Goal: Use online tool/utility: Utilize a website feature to perform a specific function

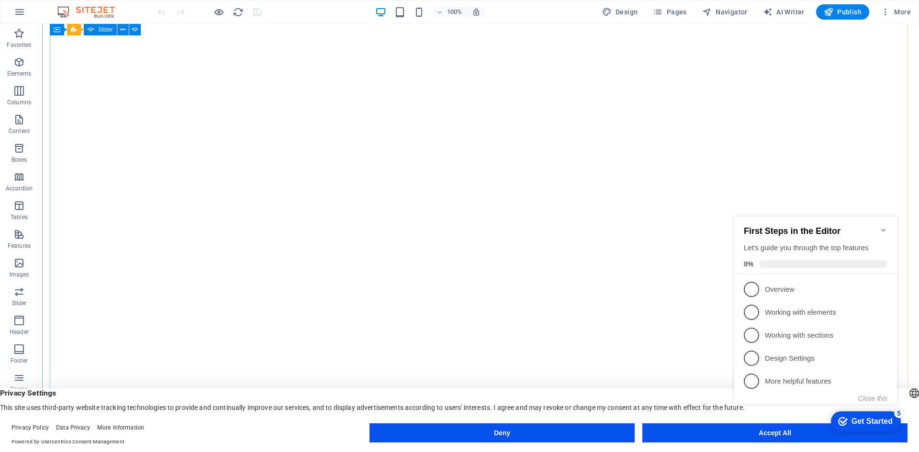
scroll to position [1866, 0]
select select "English"
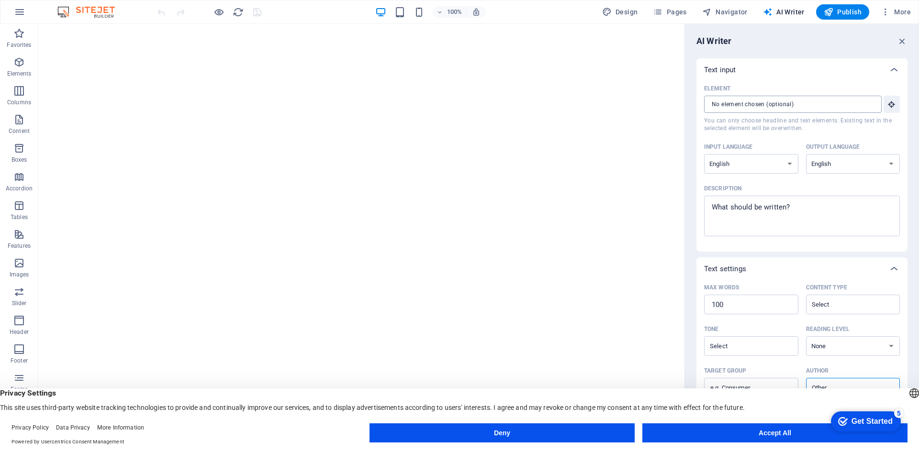
click at [767, 101] on input "Element ​ You can only choose headline and text elements. Existing text in the …" at bounding box center [789, 104] width 171 height 17
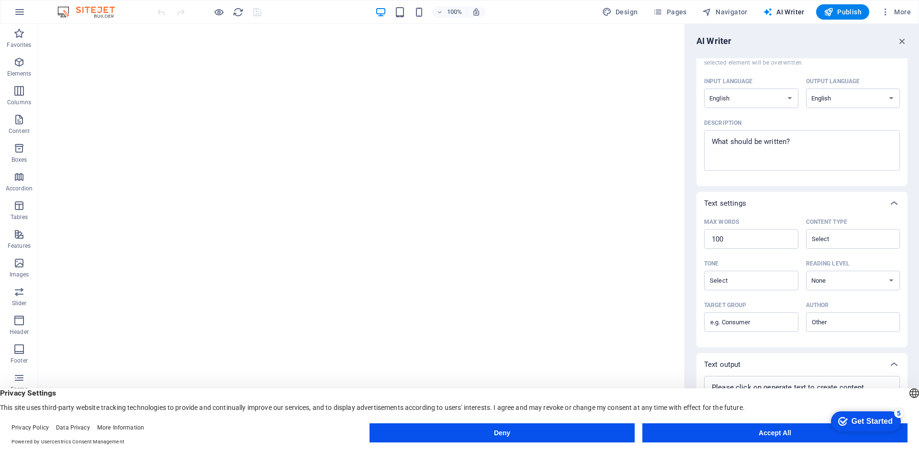
scroll to position [101, 0]
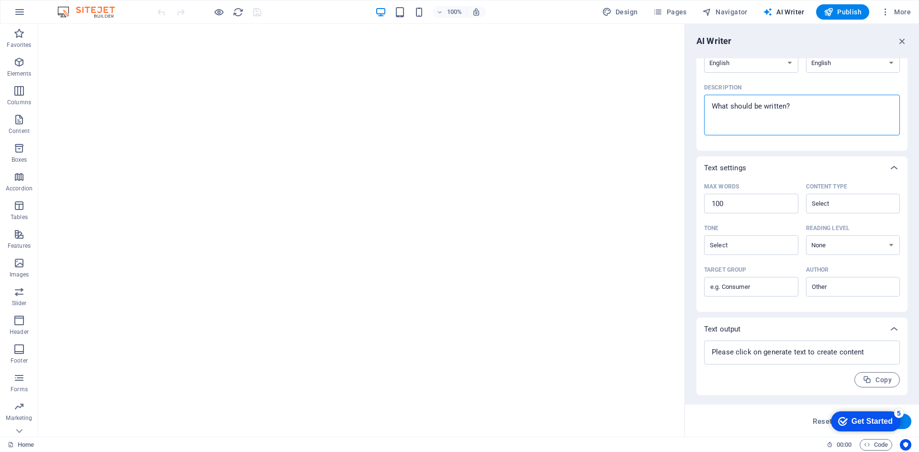
click at [771, 111] on textarea "Description x ​" at bounding box center [802, 115] width 186 height 31
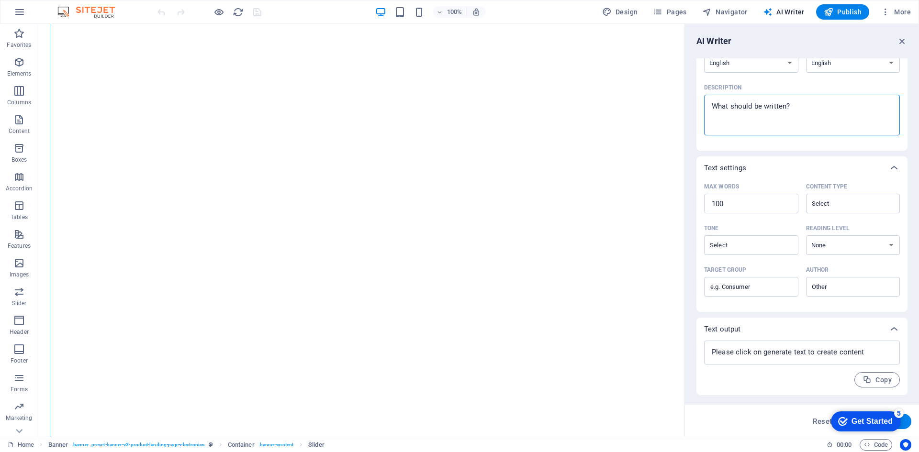
click at [721, 114] on textarea "Description x ​" at bounding box center [802, 115] width 186 height 31
type textarea "x"
paste textarea "Lorem i Dolo-Sitamet Consect Adipisci Elitsed doe Tempo.inc Utl etd ma aliqua e…"
type textarea "Lorem i Dolo-Sitamet Consect Adipisci Elitsed doe Tempo.inc Utl etd ma aliqua e…"
type textarea "x"
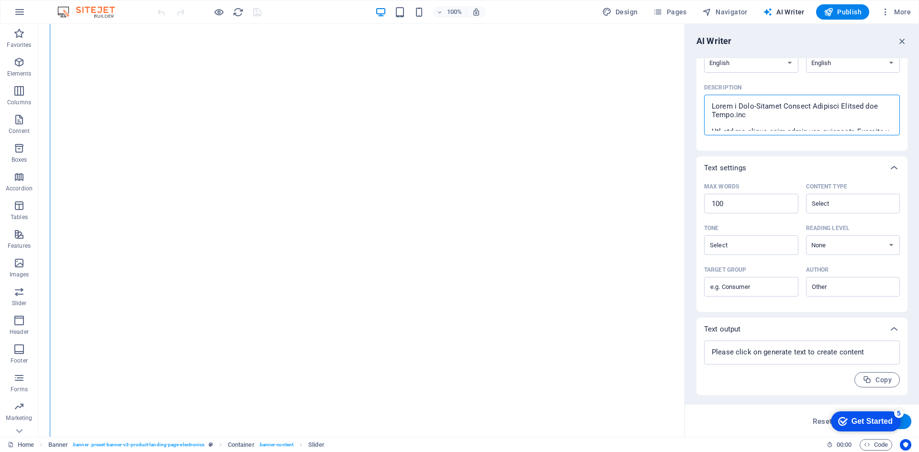
scroll to position [1685, 0]
type textarea "Lorem i Dolo-Sitamet Consect Adipisci Elitsed doe Tempo.inc Utl etd ma aliqua e…"
click at [862, 425] on div "Get Started" at bounding box center [871, 421] width 41 height 9
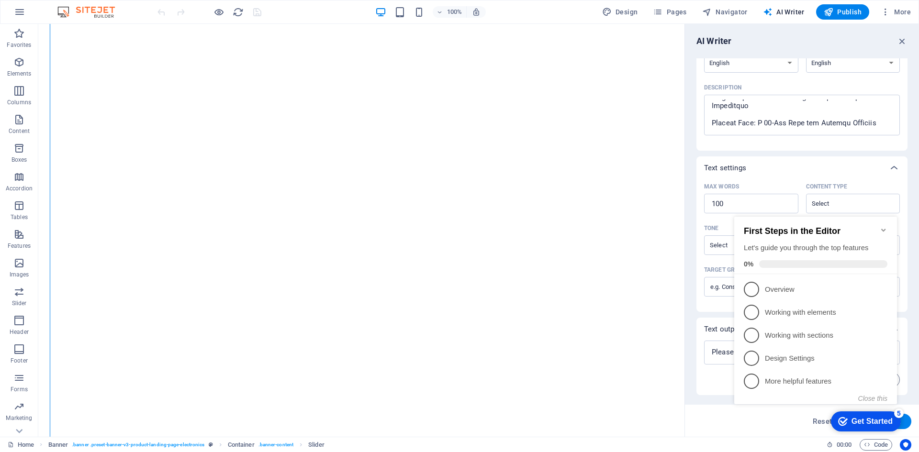
click at [728, 149] on div "Element ​ You can only choose headline and text elements. Existing text in the …" at bounding box center [801, 65] width 211 height 170
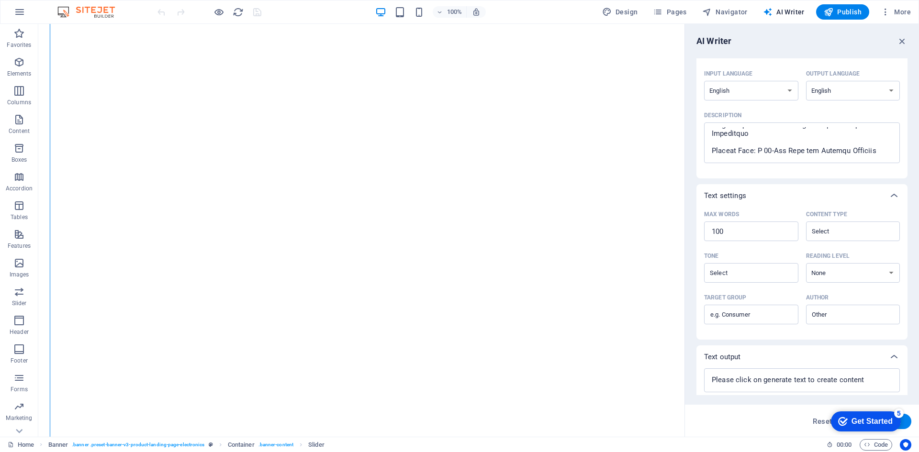
scroll to position [101, 0]
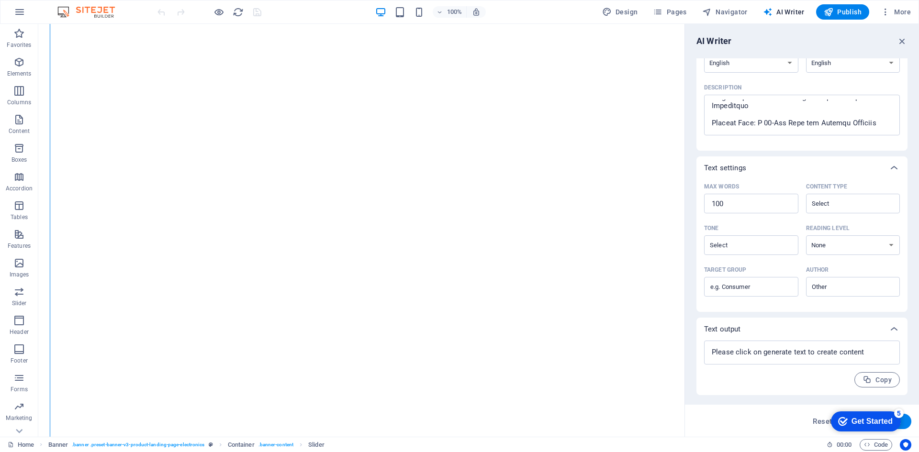
click at [864, 415] on div "checkmark Get Started 5" at bounding box center [866, 422] width 70 height 20
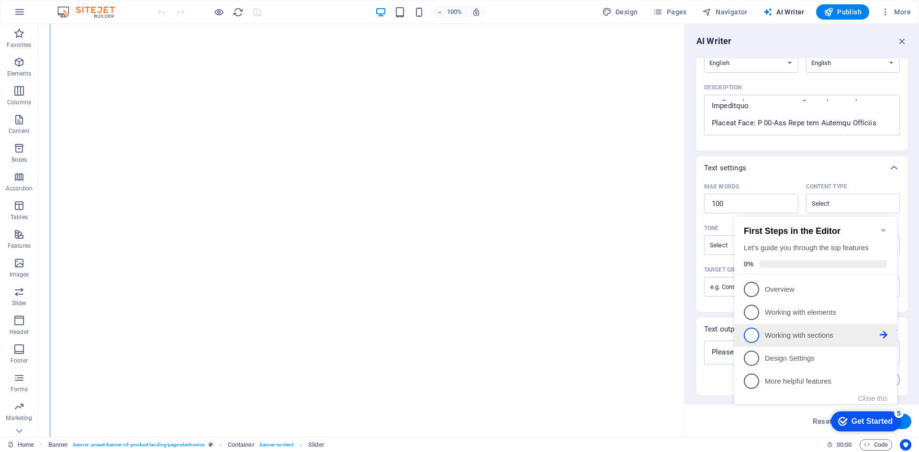
click at [771, 334] on p "Working with sections - incomplete" at bounding box center [822, 336] width 115 height 10
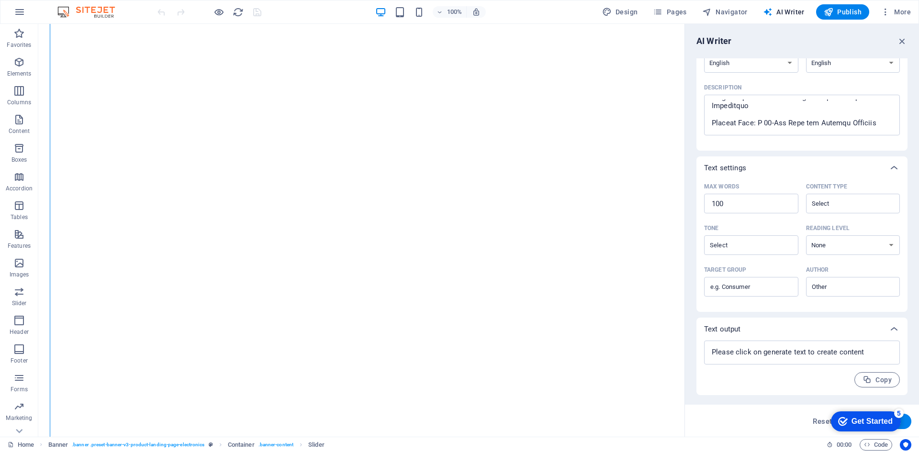
click at [852, 426] on div "Get Started" at bounding box center [871, 421] width 41 height 9
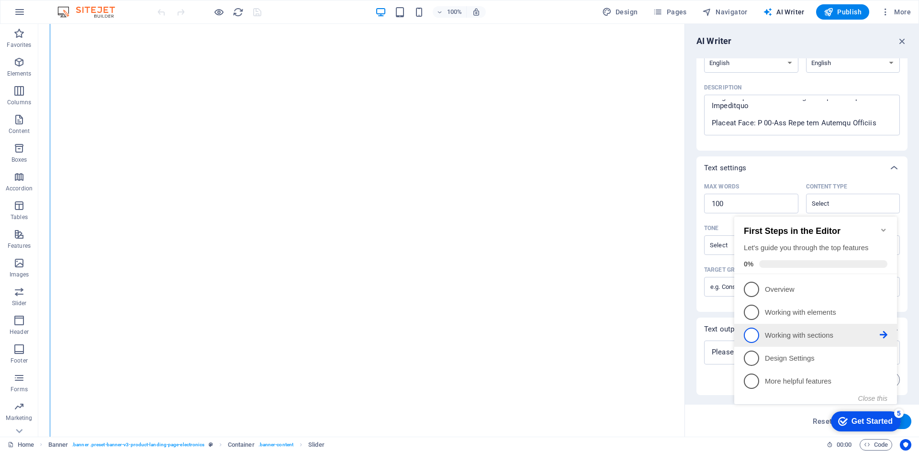
click at [793, 335] on p "Working with sections - incomplete" at bounding box center [822, 336] width 115 height 10
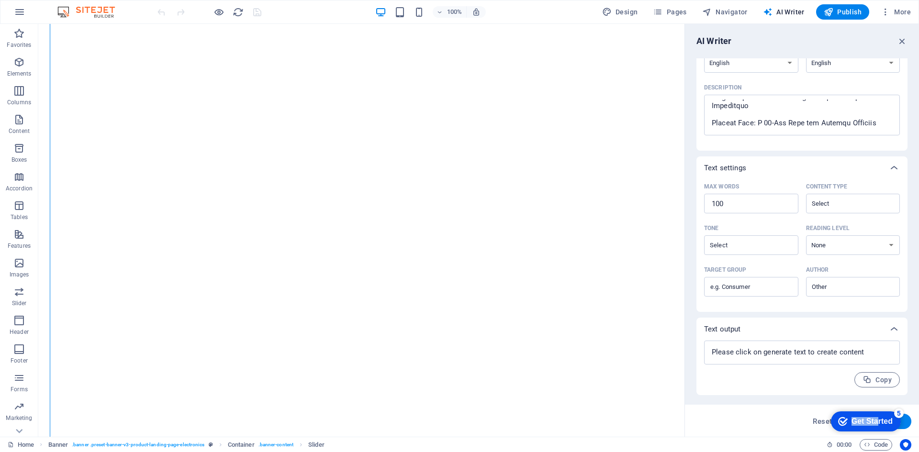
drag, startPoint x: 870, startPoint y: 419, endPoint x: 799, endPoint y: 400, distance: 73.8
click at [823, 407] on html "checkmark Get Started 5 First Steps in the Editor Let's guide you through the t…" at bounding box center [863, 421] width 81 height 29
click at [915, 428] on div "Reset Generate text" at bounding box center [802, 421] width 234 height 32
click at [908, 426] on button "Generate text" at bounding box center [878, 421] width 67 height 15
type textarea "x"
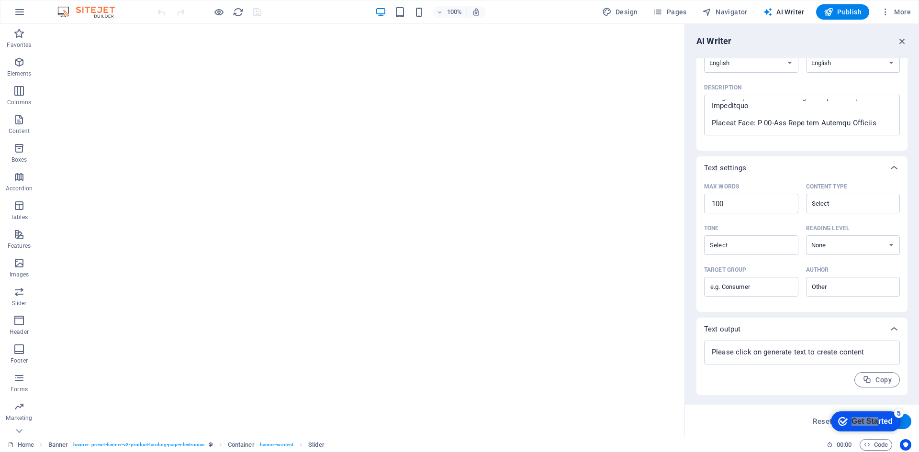
type textarea "x"
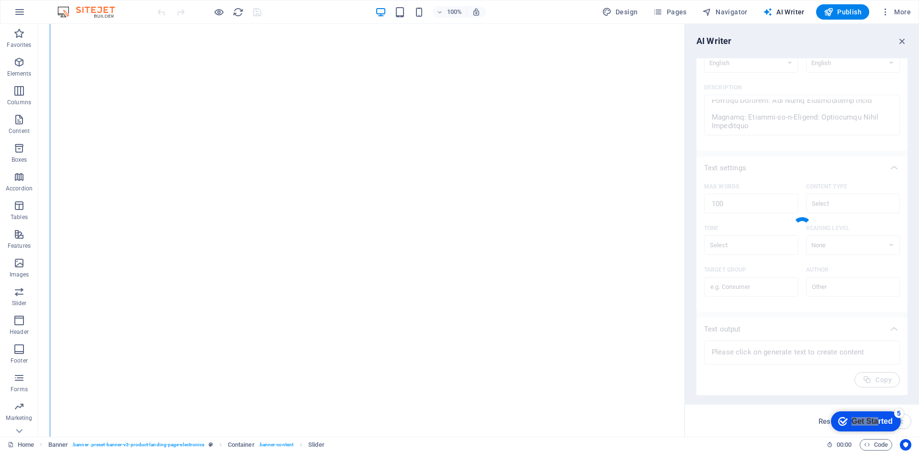
type textarea "x"
type textarea "[DOMAIN_NAME] aims to be the premier online hub for fintech professionals, focu…"
type textarea "x"
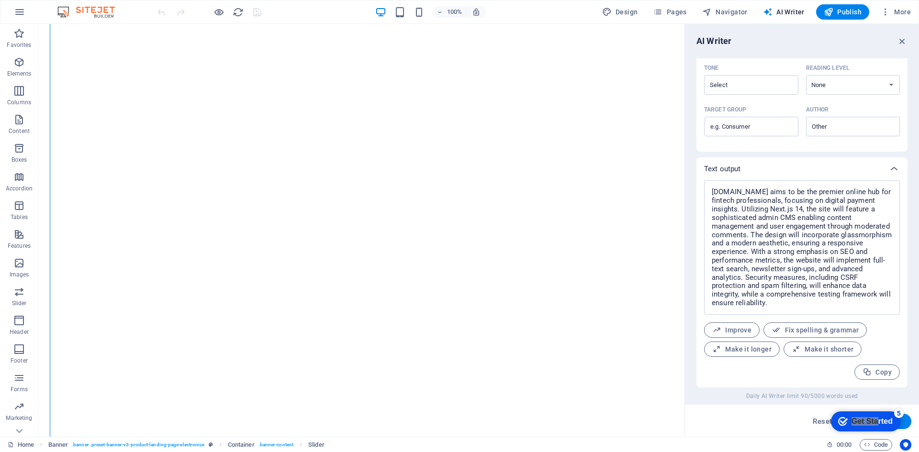
scroll to position [0, 0]
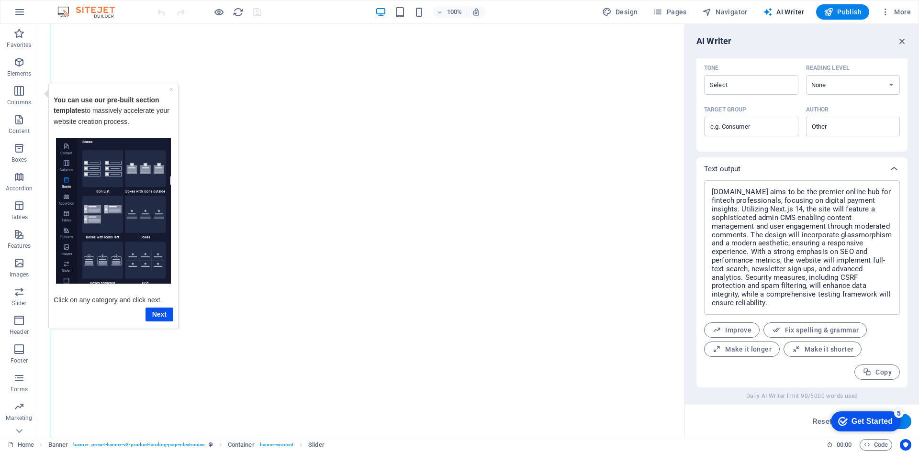
click at [846, 420] on div "checkmark Get Started 5" at bounding box center [865, 422] width 55 height 10
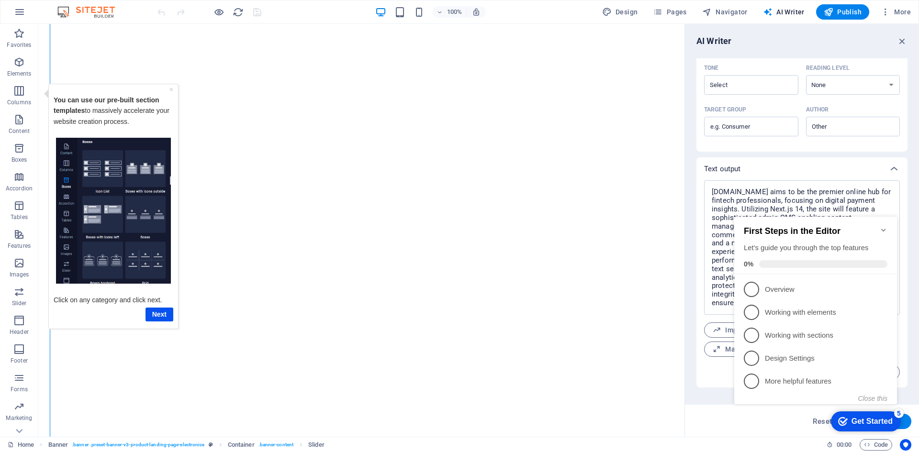
click at [881, 226] on icon "Minimize checklist" at bounding box center [884, 230] width 8 height 8
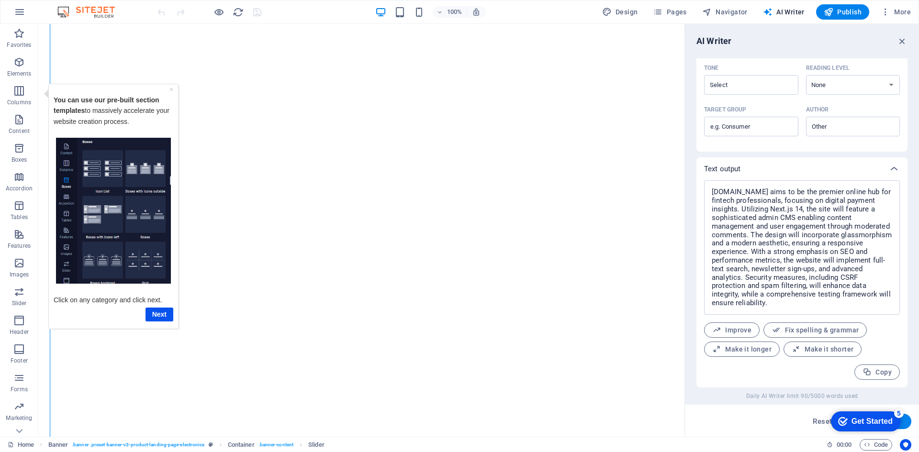
click at [859, 431] on div "checkmark Get Started 5" at bounding box center [866, 422] width 70 height 20
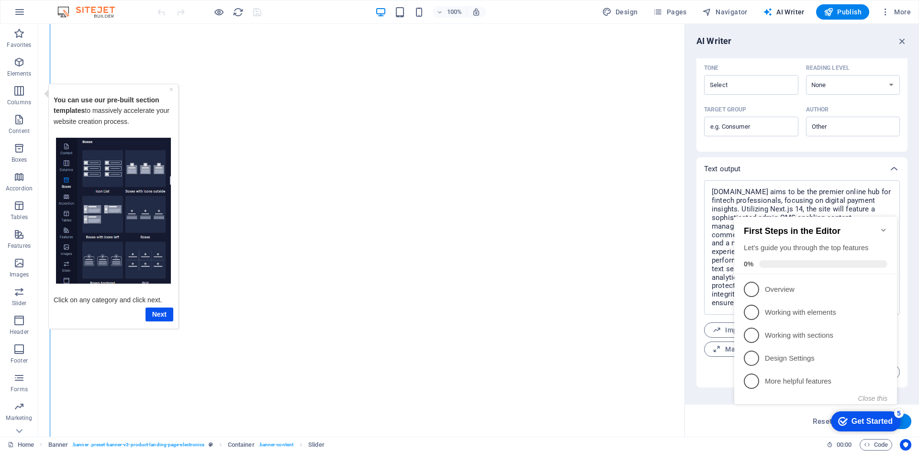
click at [859, 423] on div "Get Started" at bounding box center [871, 421] width 41 height 9
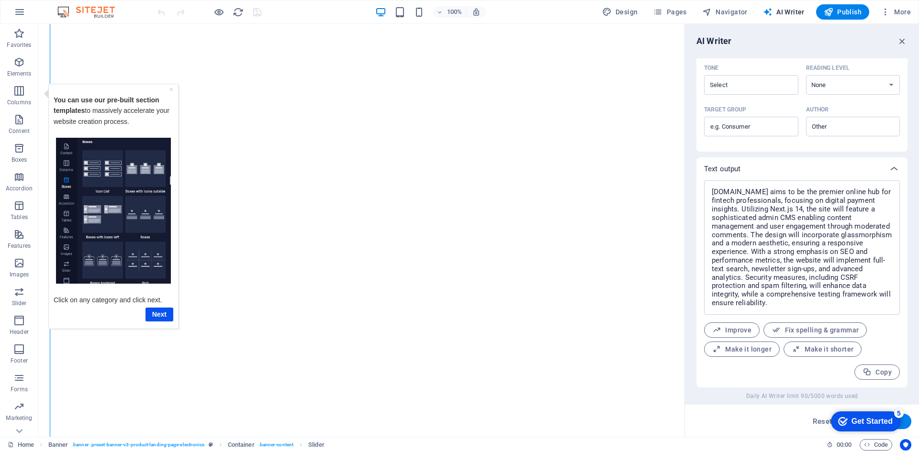
click at [892, 426] on div "Get Started" at bounding box center [871, 421] width 41 height 9
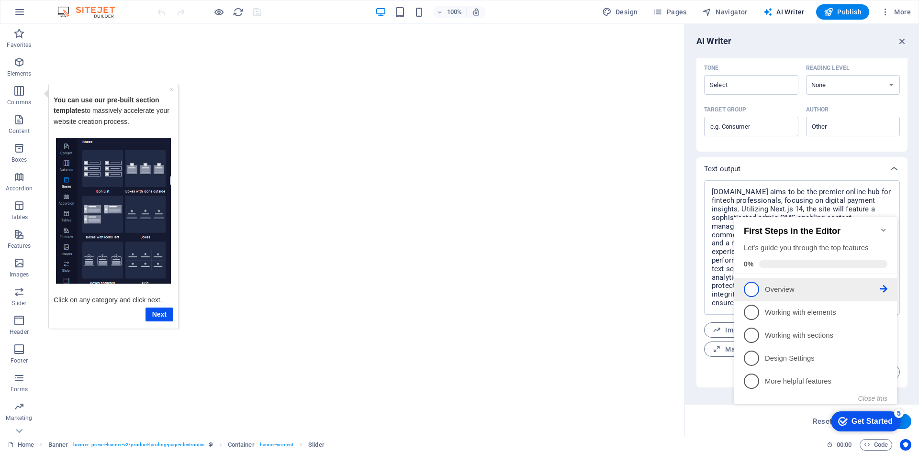
click at [781, 287] on p "Overview - incomplete" at bounding box center [822, 290] width 115 height 10
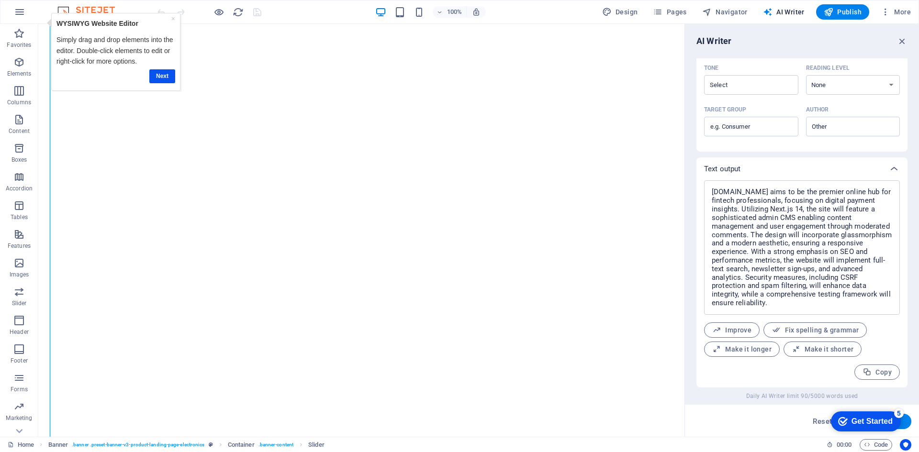
click at [908, 424] on button "Generate text" at bounding box center [878, 421] width 67 height 15
type textarea "x"
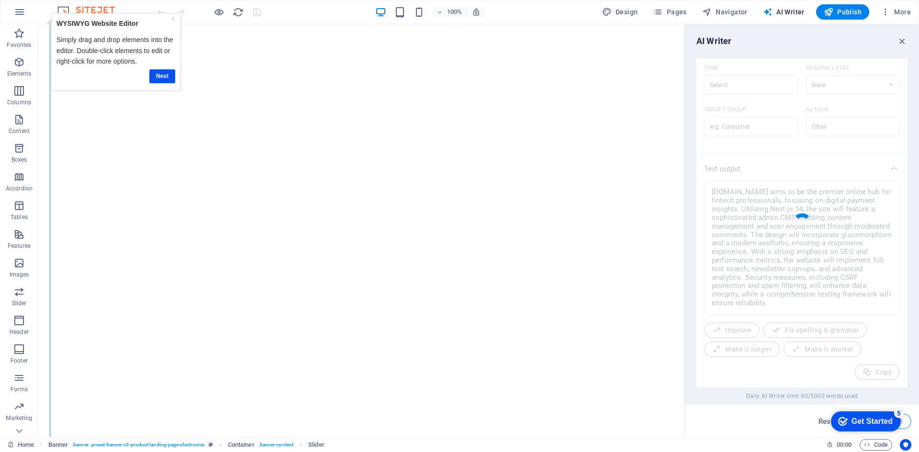
type textarea "x"
type textarea "Create a comprehensive fintech insights platform for [DOMAIN_NAME] using Next.j…"
type textarea "x"
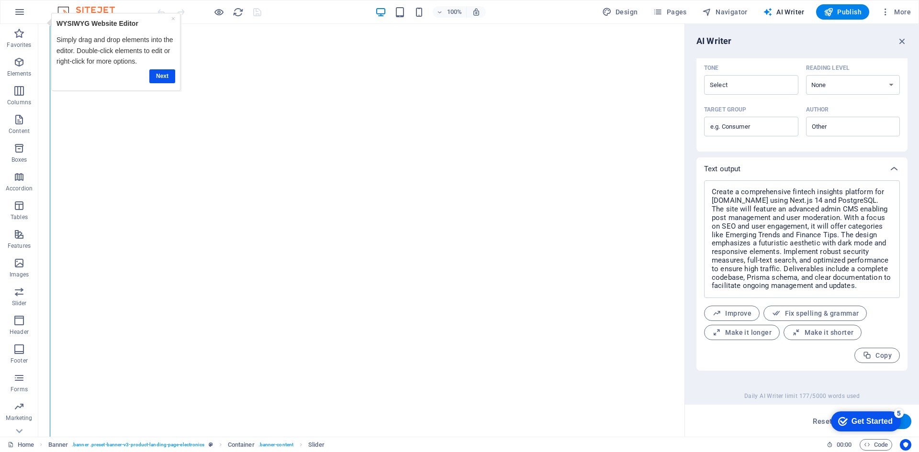
scroll to position [1685, 0]
click at [152, 76] on link "Next" at bounding box center [162, 76] width 26 height 14
click at [910, 422] on button "Generate text" at bounding box center [878, 421] width 67 height 15
type textarea "x"
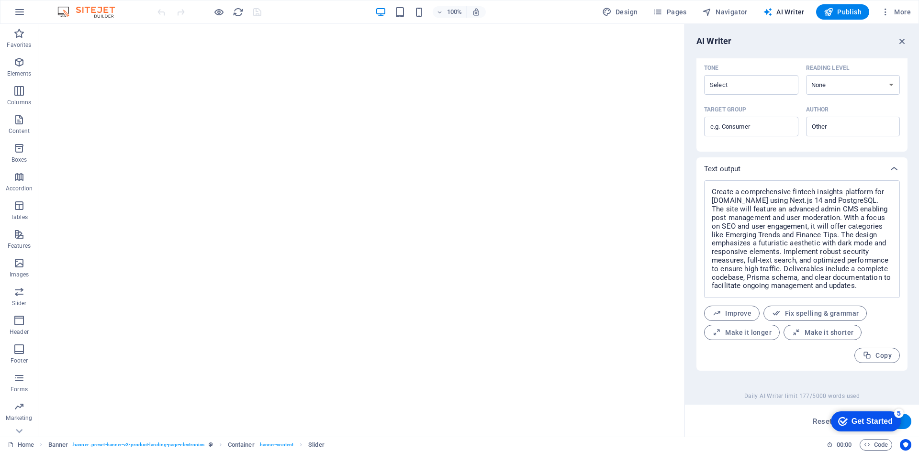
scroll to position [1660, 0]
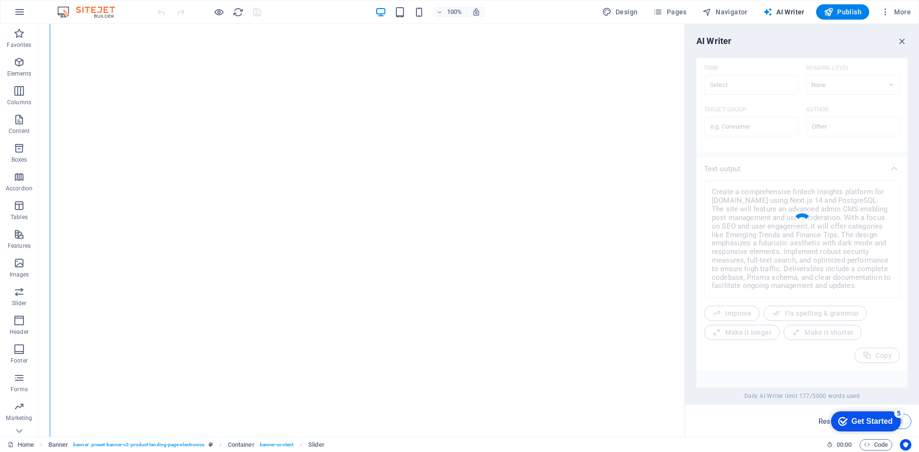
type textarea "x"
type textarea "Develop a comprehensive fintech insights platform at [DOMAIN_NAME] utilizing Ne…"
type textarea "x"
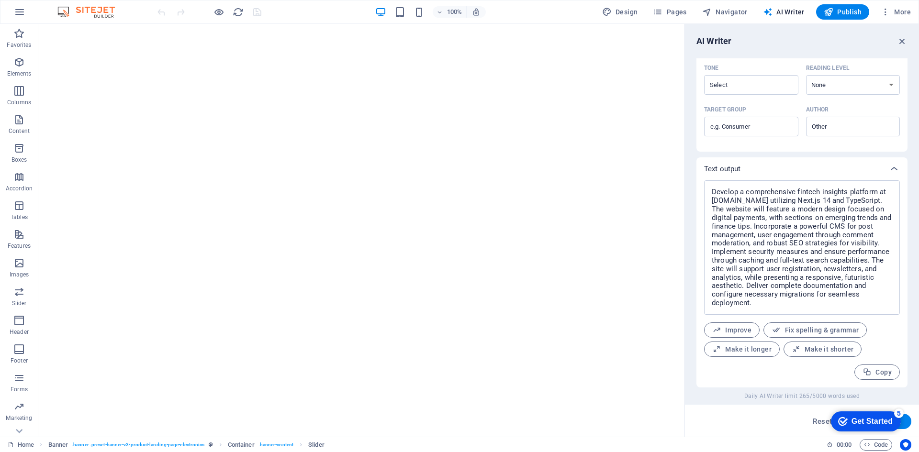
drag, startPoint x: 842, startPoint y: 418, endPoint x: 833, endPoint y: 409, distance: 12.5
click at [823, 407] on html "checkmark Get Started 5 First Steps in the Editor Let's guide you through the t…" at bounding box center [863, 421] width 81 height 29
click at [0, 0] on span "Code" at bounding box center [0, 0] width 0 height 0
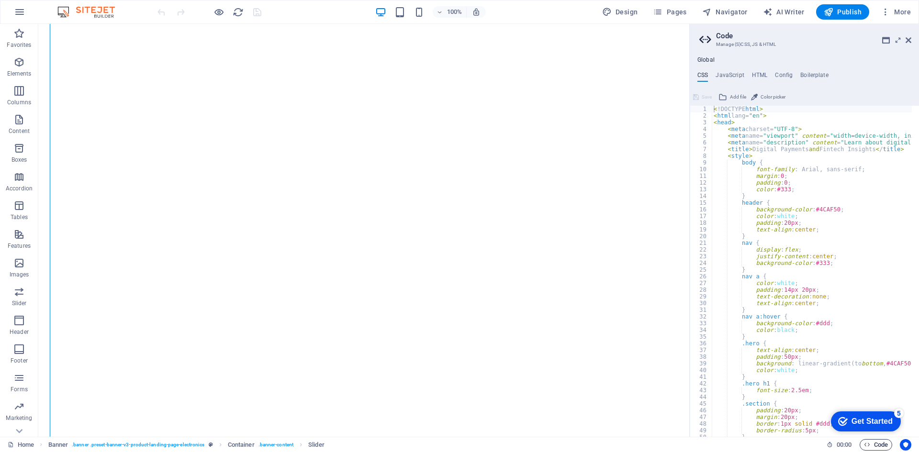
click at [0, 0] on span "Code" at bounding box center [0, 0] width 0 height 0
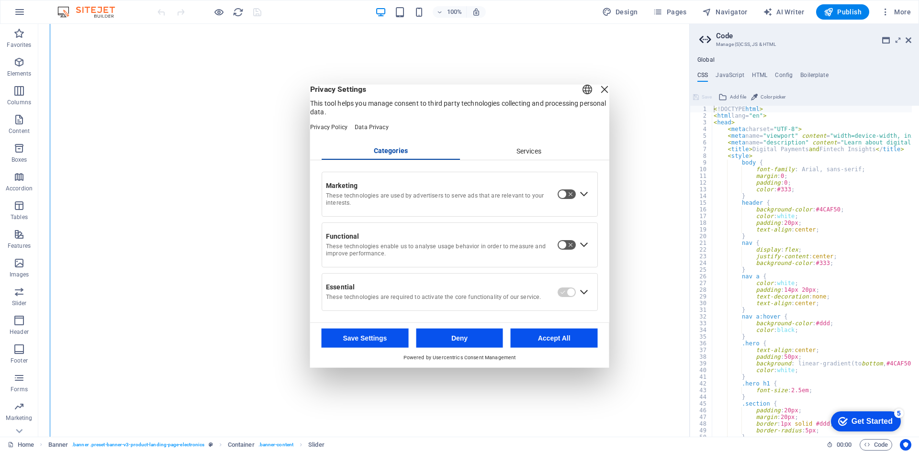
click at [598, 96] on div "Close Layer" at bounding box center [604, 88] width 13 height 13
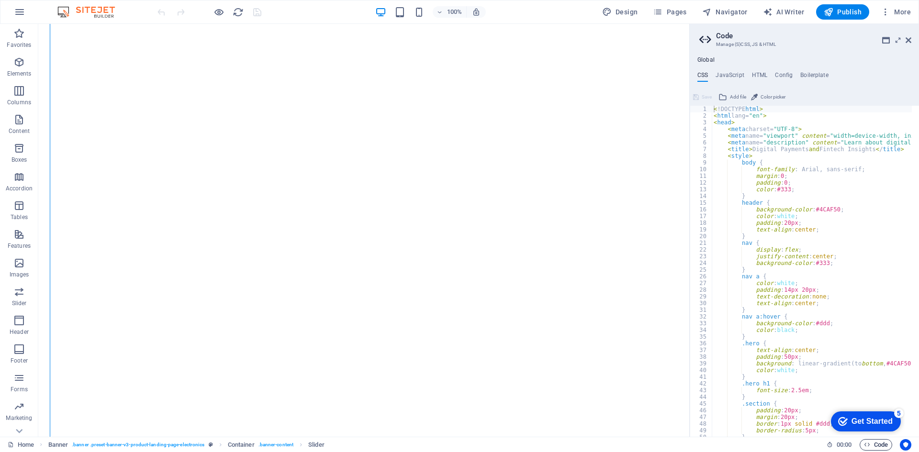
click at [0, 0] on span "Code" at bounding box center [0, 0] width 0 height 0
click at [0, 0] on icon "button" at bounding box center [0, 0] width 0 height 0
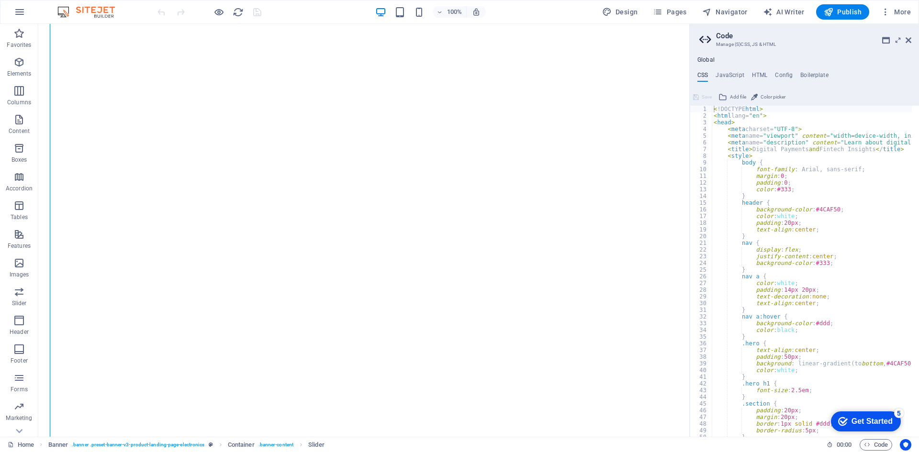
click at [868, 423] on div "Get Started" at bounding box center [871, 421] width 41 height 9
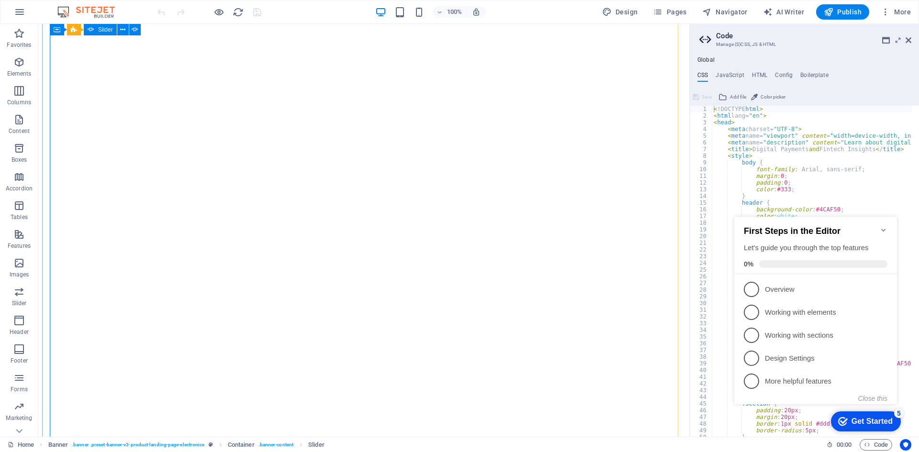
scroll to position [957, 0]
